Goal: Task Accomplishment & Management: Manage account settings

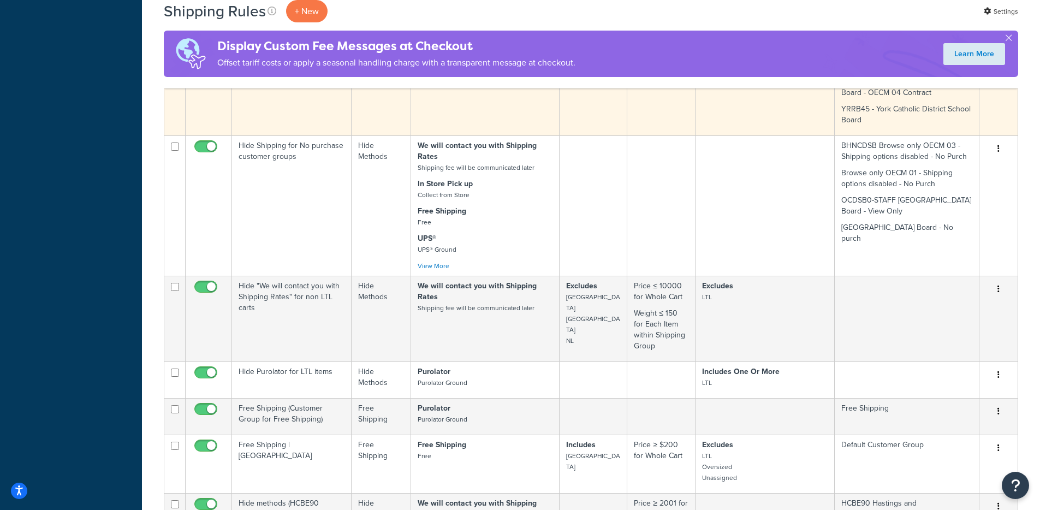
scroll to position [1339, 0]
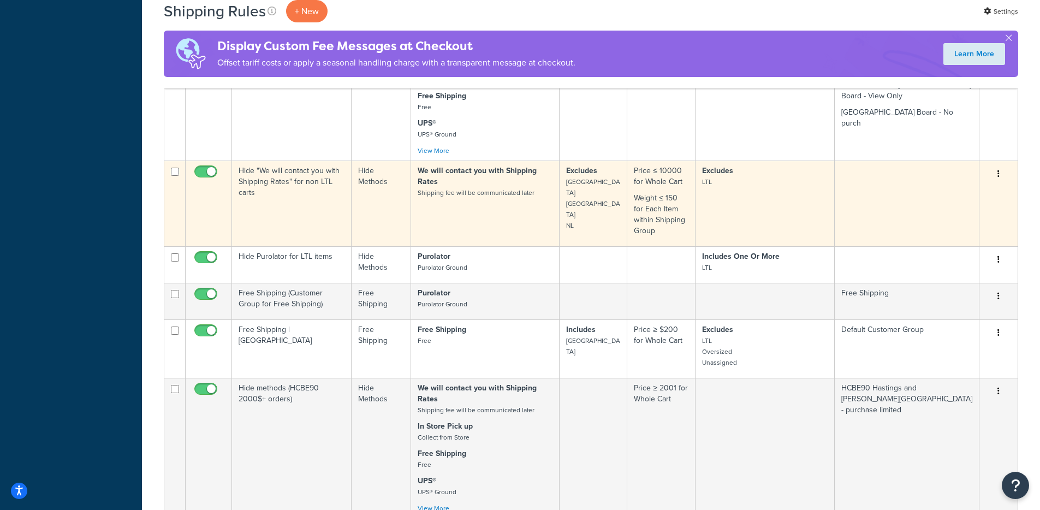
click at [271, 160] on td "Hide "We will contact you with Shipping Rates" for non LTL carts" at bounding box center [292, 203] width 120 height 86
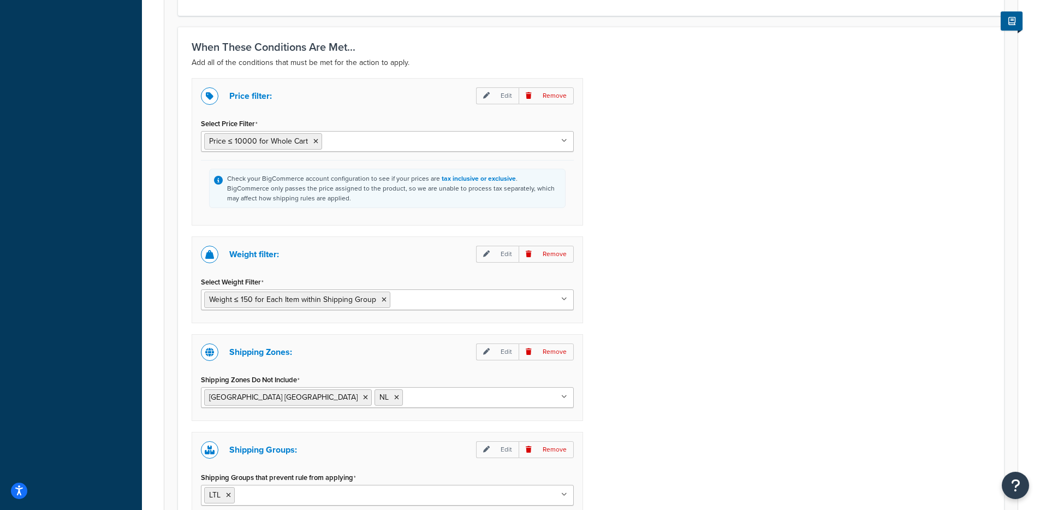
scroll to position [684, 0]
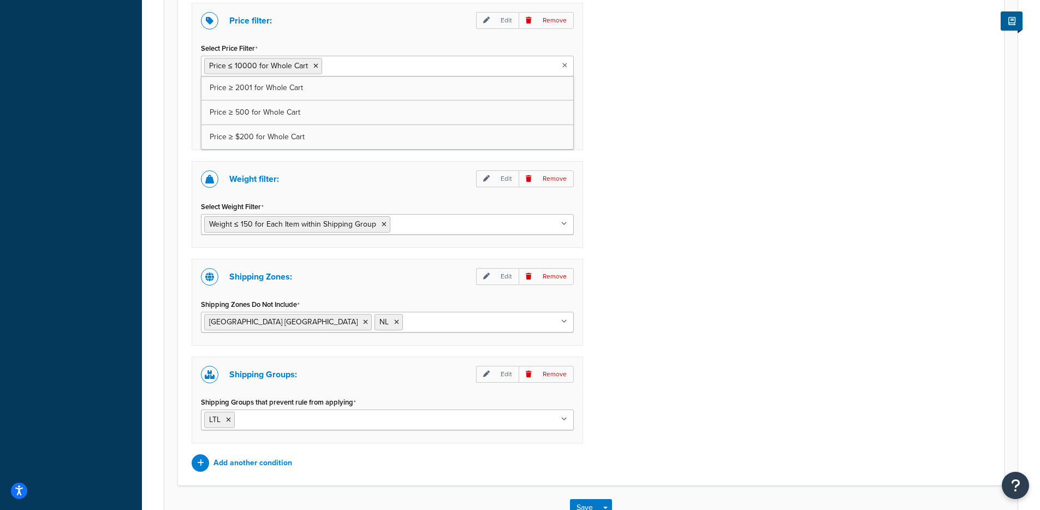
click at [334, 69] on input "Select Price Filter" at bounding box center [373, 65] width 97 height 12
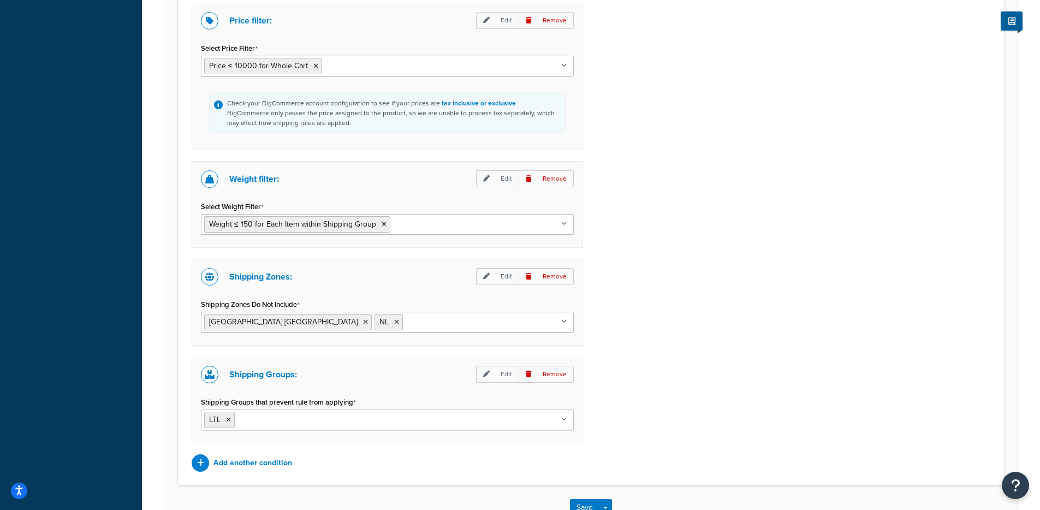
click at [713, 70] on div "Price filter: Edit Remove Select Price Filter Price ≤ 10000 for Whole Cart Pric…" at bounding box center [590, 237] width 815 height 469
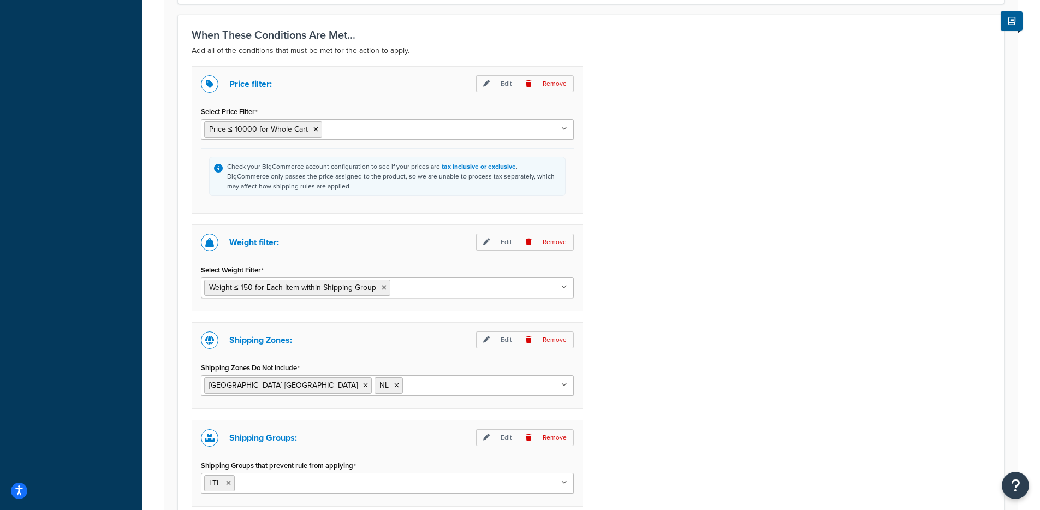
scroll to position [621, 0]
drag, startPoint x: 250, startPoint y: 246, endPoint x: 282, endPoint y: 242, distance: 31.8
click at [282, 242] on div "Weight filter: Edit Remove" at bounding box center [387, 242] width 373 height 17
click at [269, 344] on p "Shipping Zones:" at bounding box center [260, 340] width 63 height 15
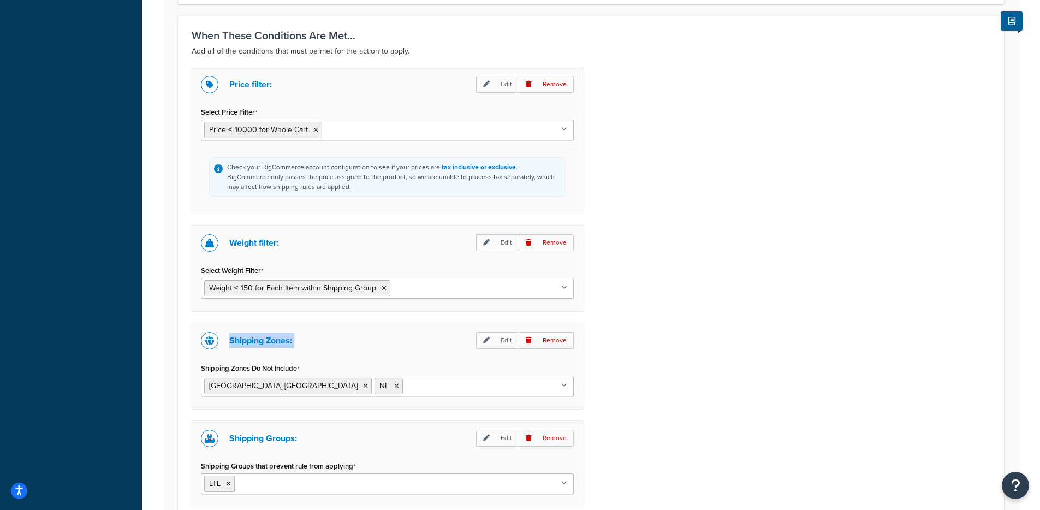
click at [269, 344] on p "Shipping Zones:" at bounding box center [260, 340] width 63 height 15
click at [259, 437] on p "Shipping Groups:" at bounding box center [263, 438] width 68 height 15
click at [258, 344] on p "Shipping Zones:" at bounding box center [260, 340] width 63 height 15
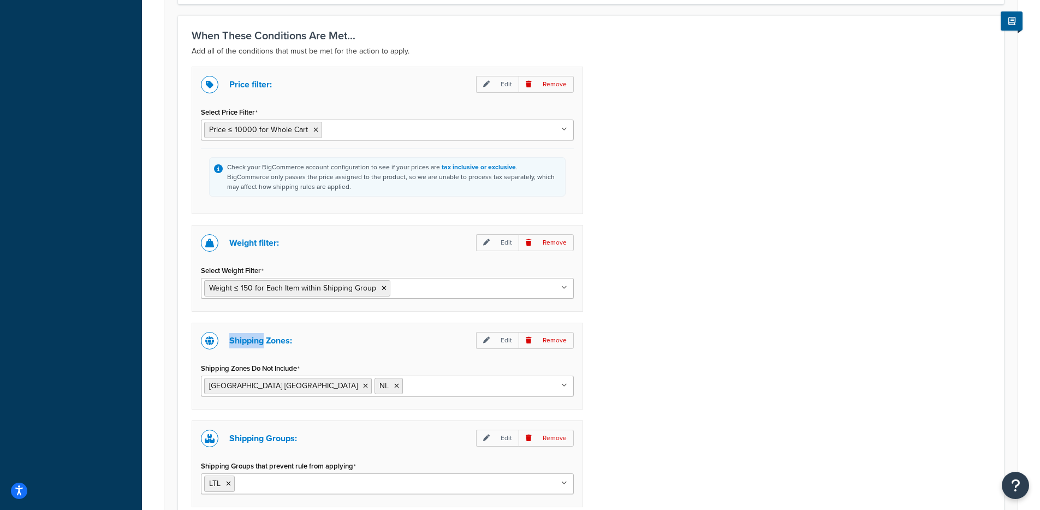
click at [258, 344] on p "Shipping Zones:" at bounding box center [260, 340] width 63 height 15
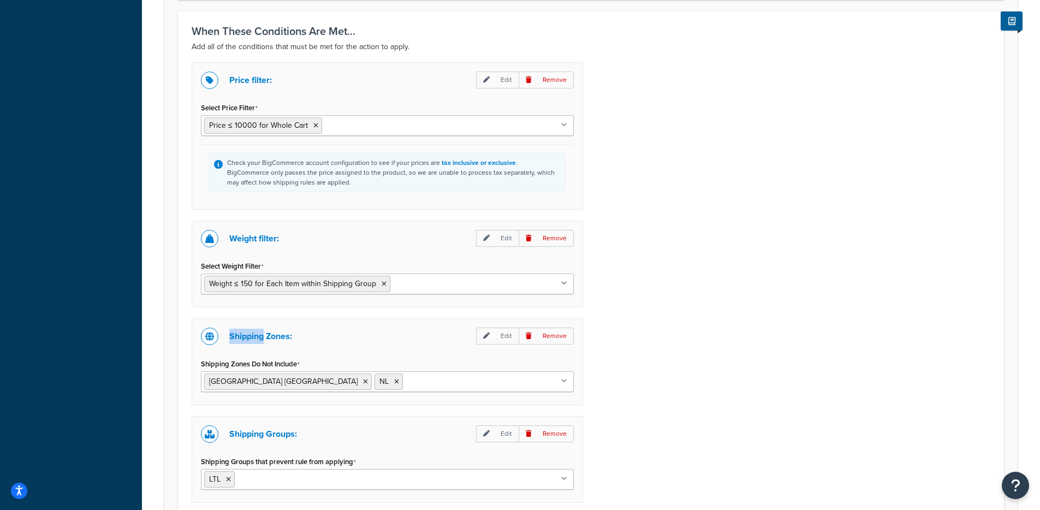
scroll to position [634, 0]
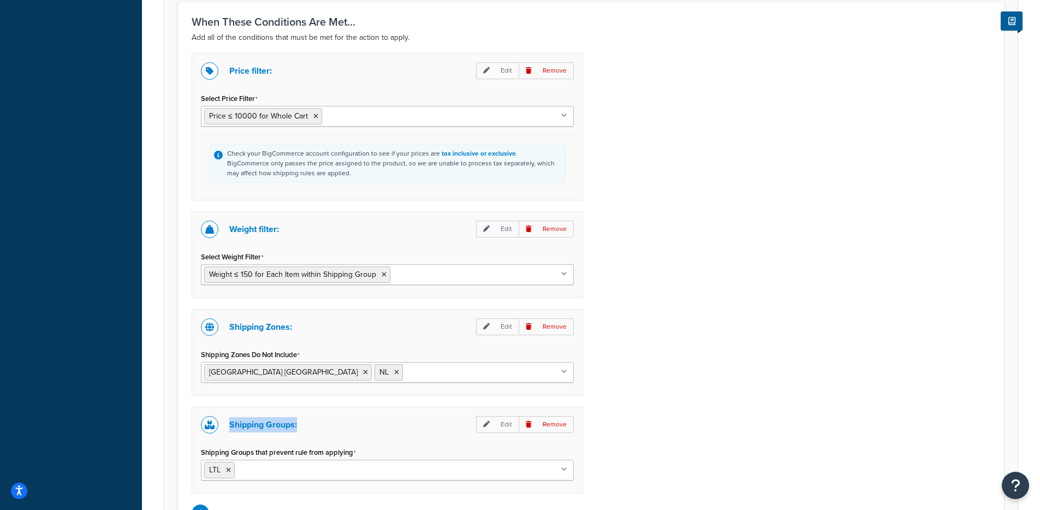
drag, startPoint x: 230, startPoint y: 423, endPoint x: 303, endPoint y: 423, distance: 73.1
click at [303, 423] on div "Shipping Groups: Edit Remove" at bounding box center [387, 424] width 373 height 17
drag, startPoint x: 231, startPoint y: 229, endPoint x: 279, endPoint y: 227, distance: 48.1
click at [279, 227] on p "Weight filter:" at bounding box center [254, 229] width 50 height 15
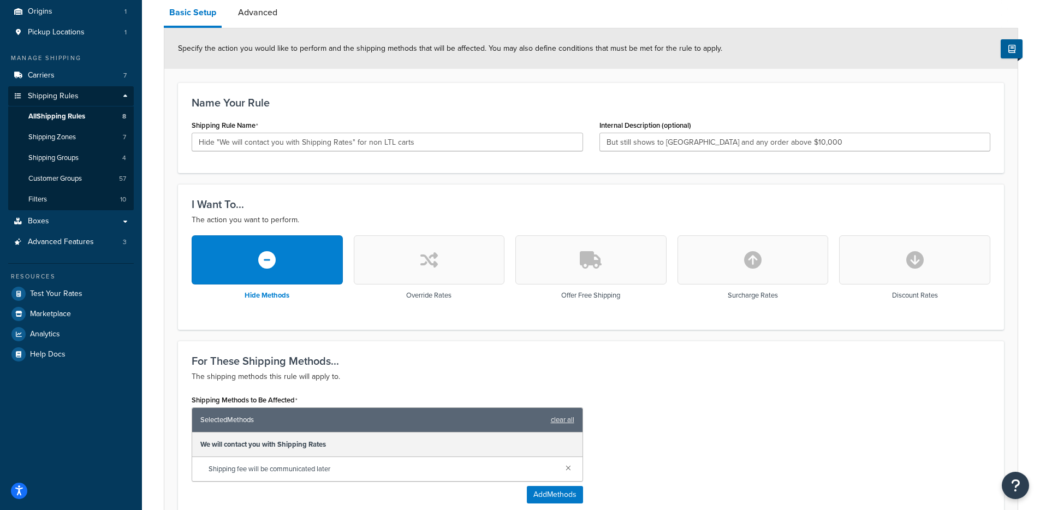
scroll to position [93, 0]
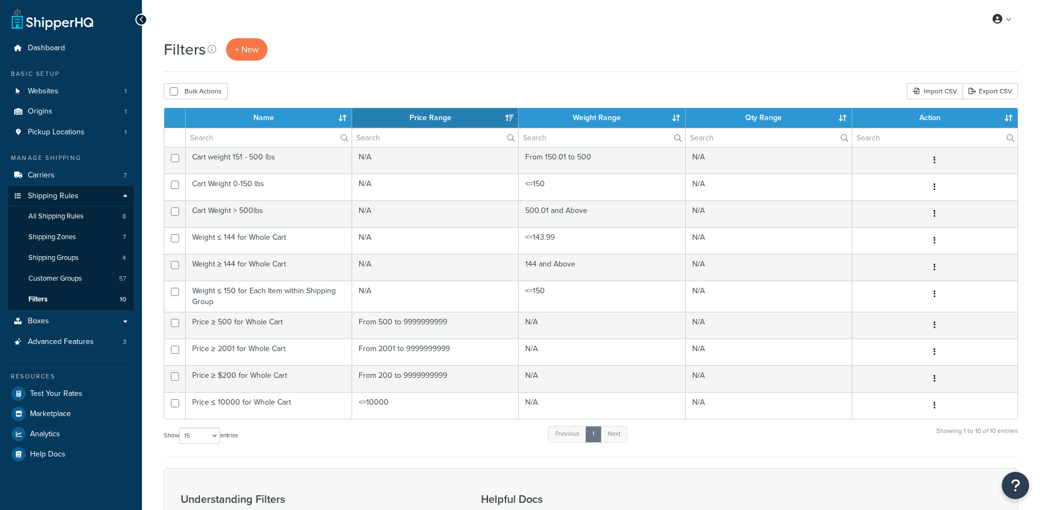
select select "15"
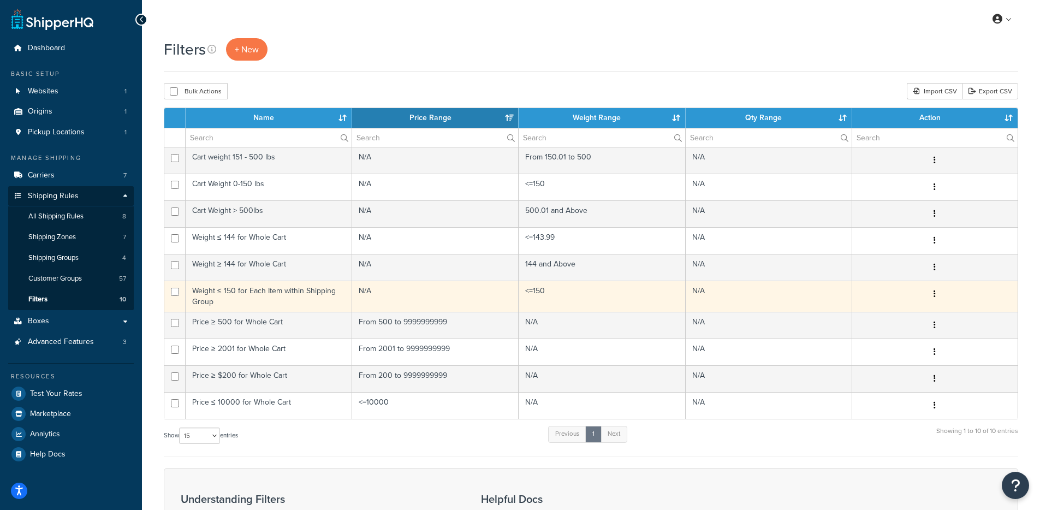
click at [235, 296] on td "Weight ≤ 150 for Each Item within Shipping Group" at bounding box center [269, 296] width 166 height 31
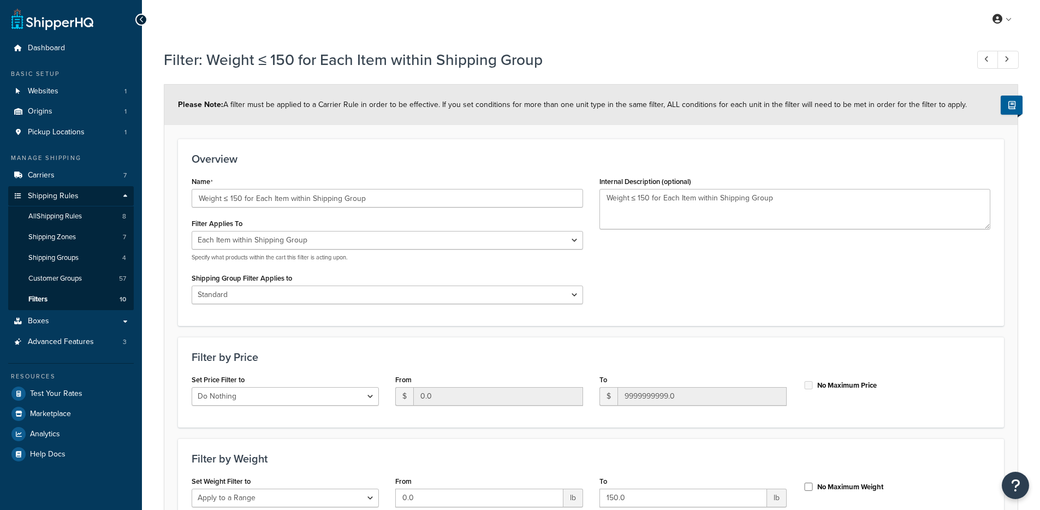
select select "ITEM"
select select "298548"
select select "range"
drag, startPoint x: 225, startPoint y: 199, endPoint x: 241, endPoint y: 198, distance: 16.4
click at [241, 198] on input "Weight ≤ 150 for Each Item within Shipping Group" at bounding box center [387, 198] width 391 height 19
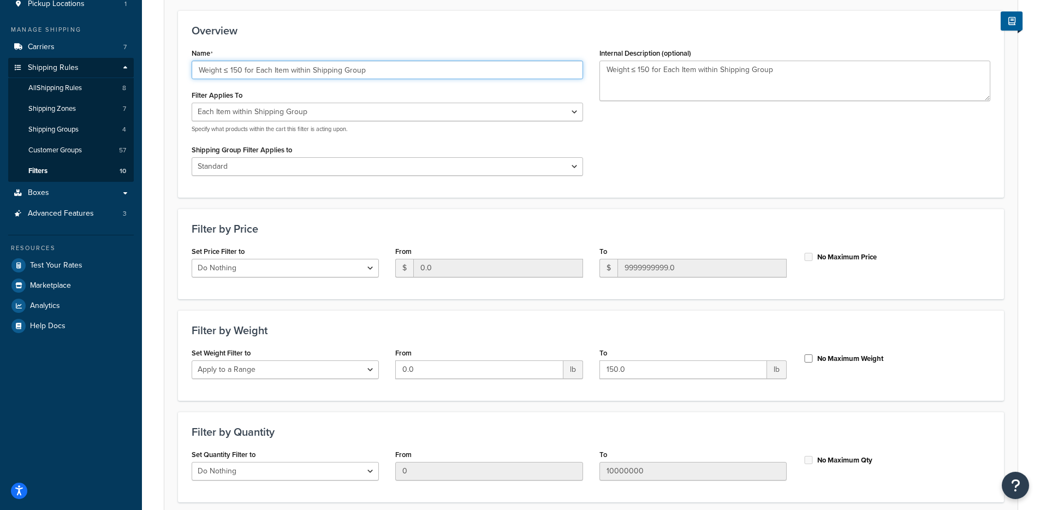
scroll to position [123, 0]
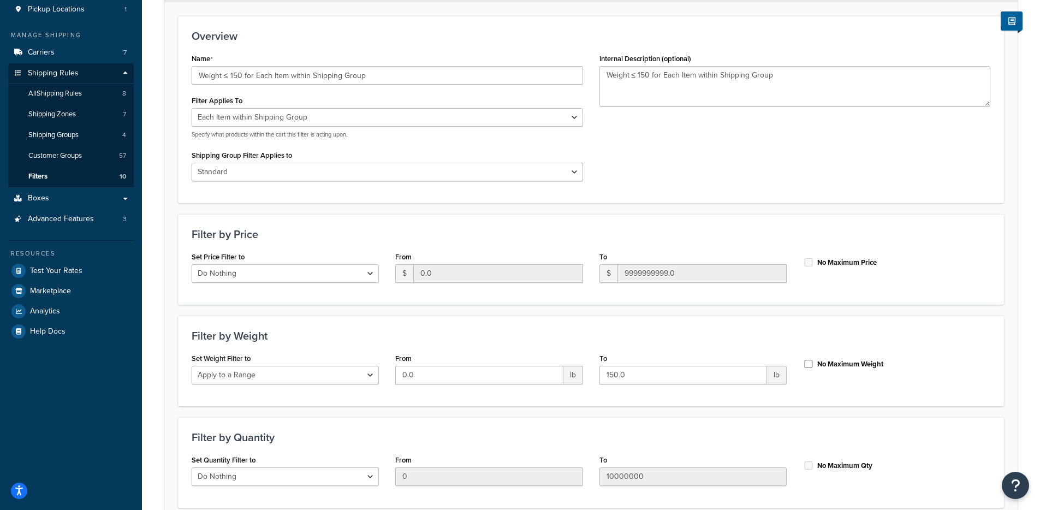
click at [663, 182] on div "Name Weight ≤ 150 for Each Item within Shipping Group Filter Applies To Whole C…" at bounding box center [590, 120] width 815 height 138
drag, startPoint x: 641, startPoint y: 378, endPoint x: 478, endPoint y: 378, distance: 163.2
click at [478, 378] on div "Set Weight Filter to Do Nothing Apply to a Range From 0.0 lb To 150.0 lb No Max…" at bounding box center [590, 371] width 815 height 42
click at [264, 181] on select "All shipping groups Standard LTL Oversized All Products not assigned to a Shipp…" at bounding box center [387, 172] width 391 height 19
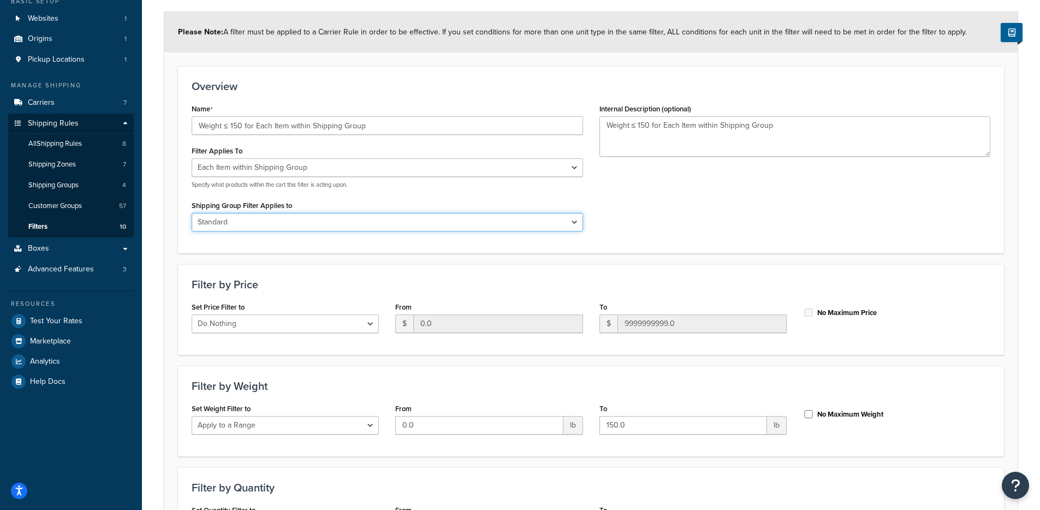
scroll to position [64, 0]
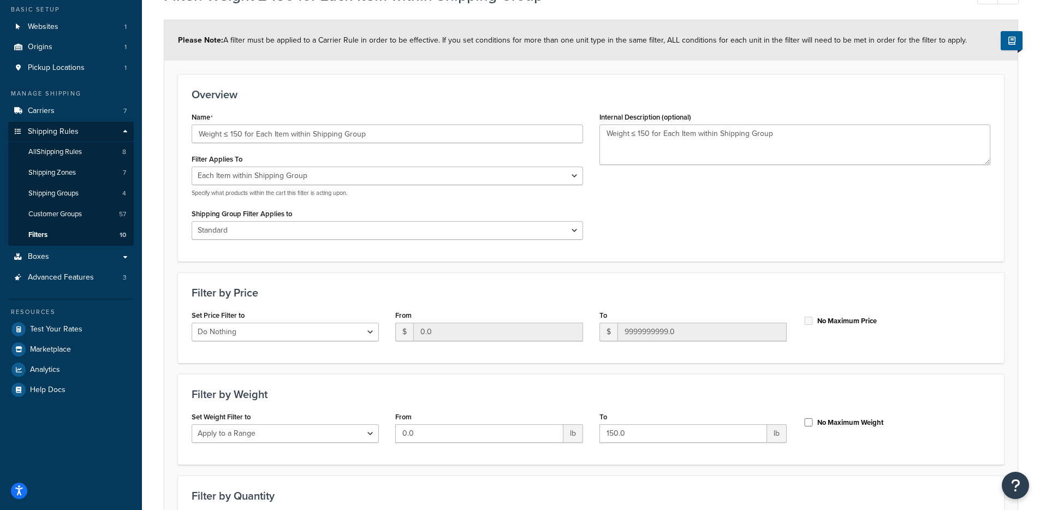
drag, startPoint x: 662, startPoint y: 41, endPoint x: 953, endPoint y: 44, distance: 291.5
click at [953, 44] on span "Please Note: A filter must be applied to a Carrier Rule in order to be effectiv…" at bounding box center [572, 39] width 789 height 11
click at [229, 230] on select "All shipping groups Standard LTL Oversized All Products not assigned to a Shipp…" at bounding box center [387, 230] width 391 height 19
select select
click at [192, 221] on select "All shipping groups Standard LTL Oversized All Products not assigned to a Shipp…" at bounding box center [387, 230] width 391 height 19
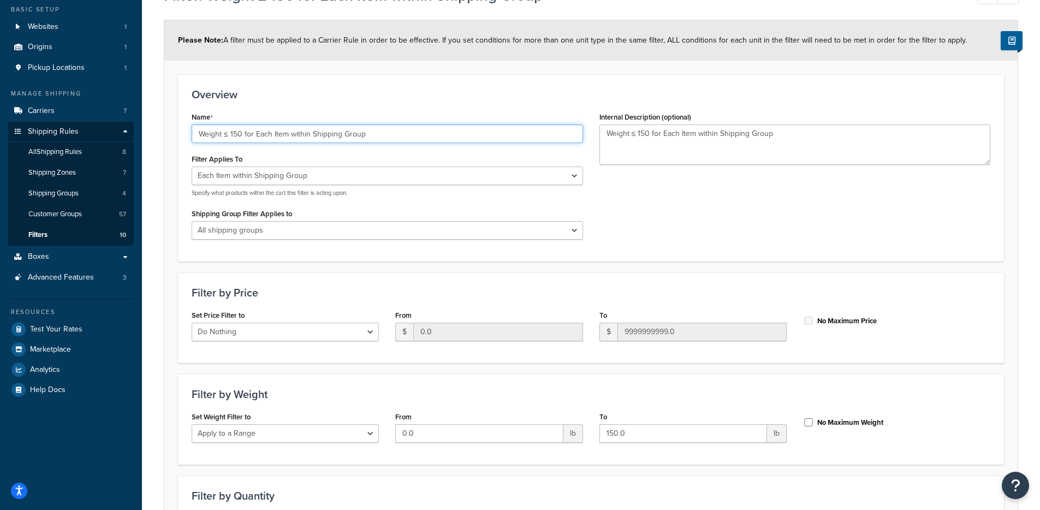
drag, startPoint x: 240, startPoint y: 133, endPoint x: 194, endPoint y: 134, distance: 46.4
click at [194, 134] on input "Weight ≤ 150 for Each Item within Shipping Group" at bounding box center [387, 133] width 391 height 19
